Goal: Task Accomplishment & Management: Complete application form

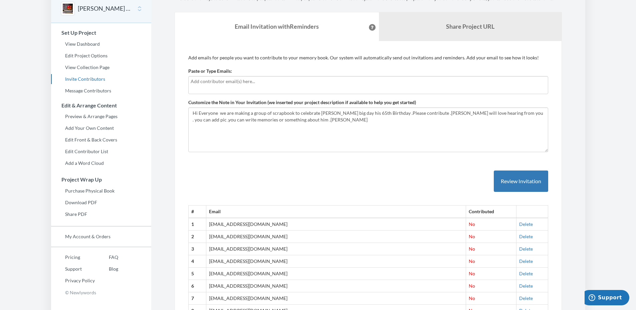
scroll to position [32, 0]
click at [82, 46] on link "View Dashboard" at bounding box center [101, 45] width 100 height 10
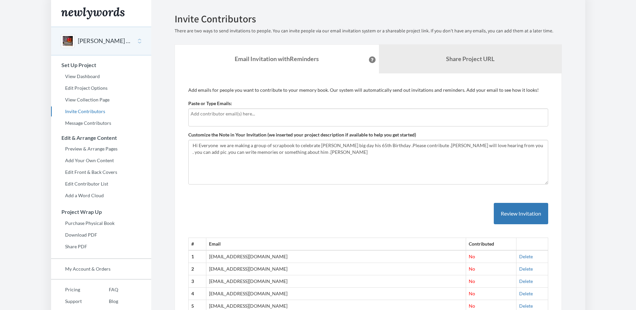
click at [216, 113] on input "text" at bounding box center [368, 113] width 355 height 7
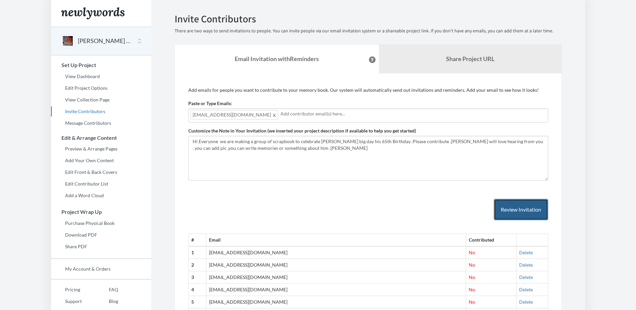
click at [528, 211] on button "Review Invitation" at bounding box center [521, 210] width 54 height 22
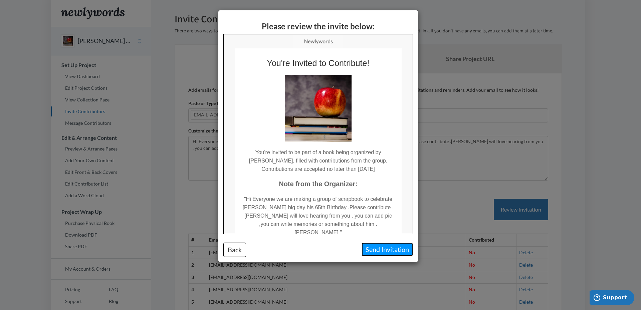
click at [386, 252] on button "Send Invitation" at bounding box center [387, 250] width 51 height 14
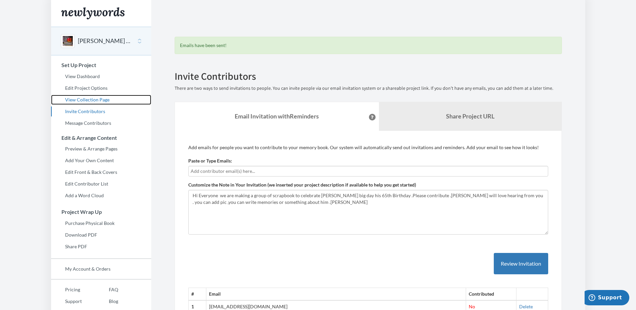
click at [79, 101] on link "View Collection Page" at bounding box center [101, 100] width 100 height 10
